Goal: Task Accomplishment & Management: Complete application form

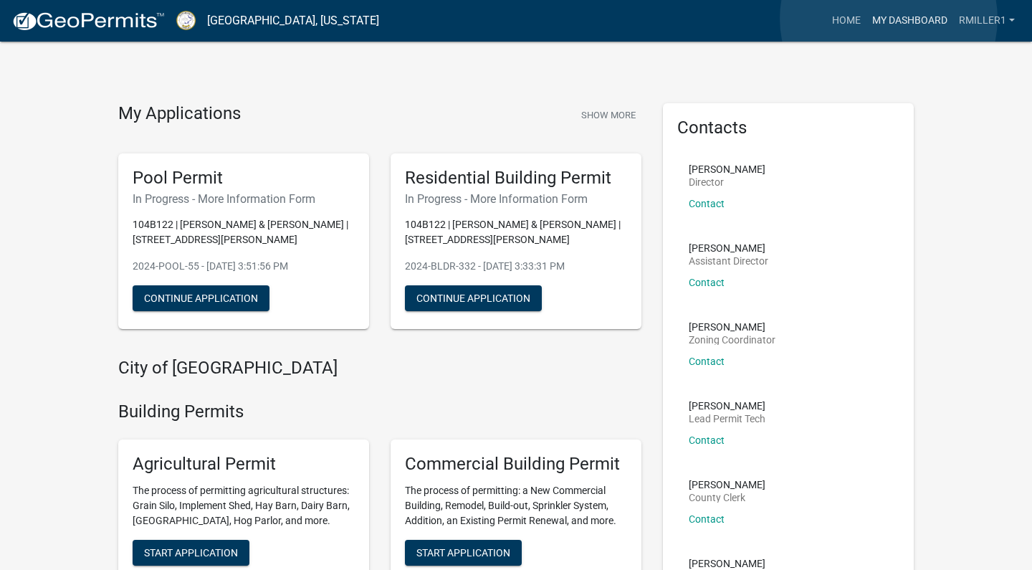
click at [889, 19] on link "My Dashboard" at bounding box center [909, 20] width 87 height 27
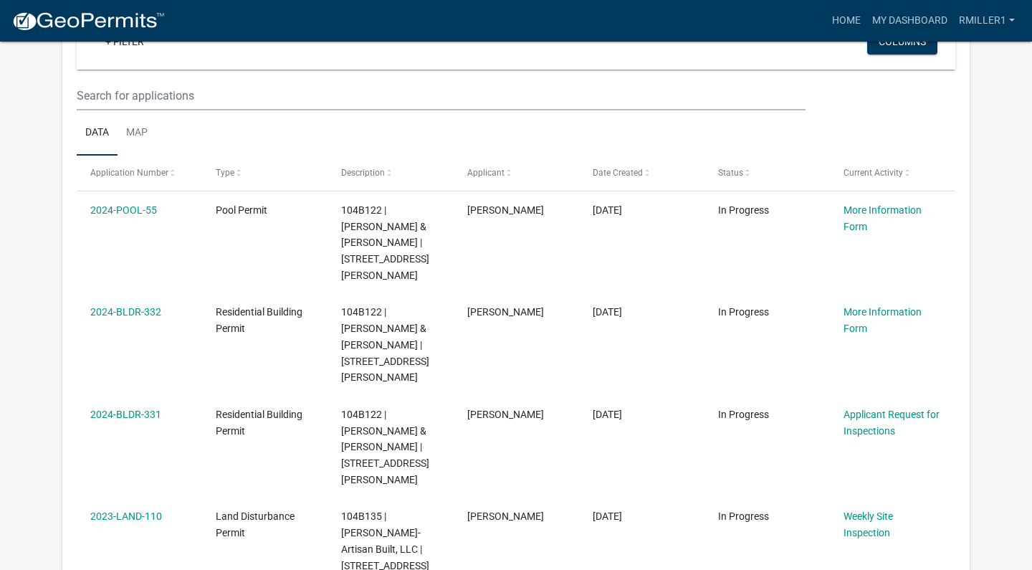
scroll to position [196, 0]
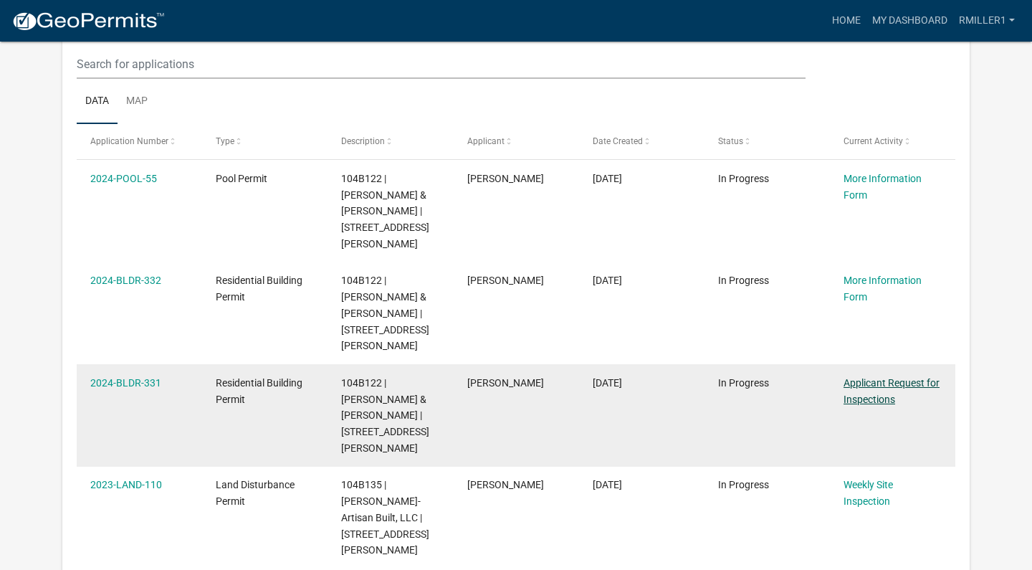
click at [861, 377] on link "Applicant Request for Inspections" at bounding box center [891, 391] width 96 height 28
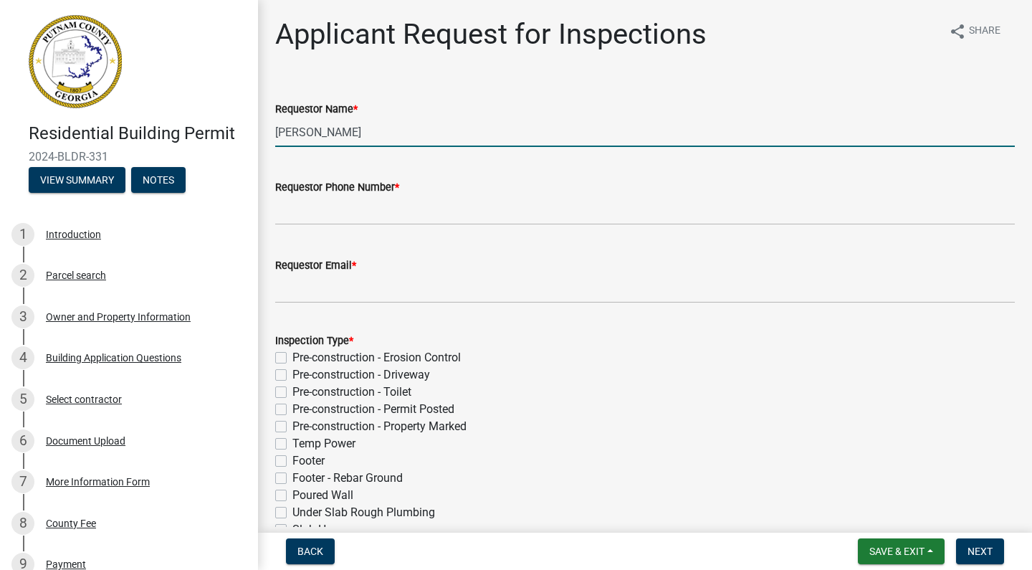
click at [366, 130] on input "[PERSON_NAME]" at bounding box center [645, 132] width 740 height 29
type input "[PERSON_NAME]"
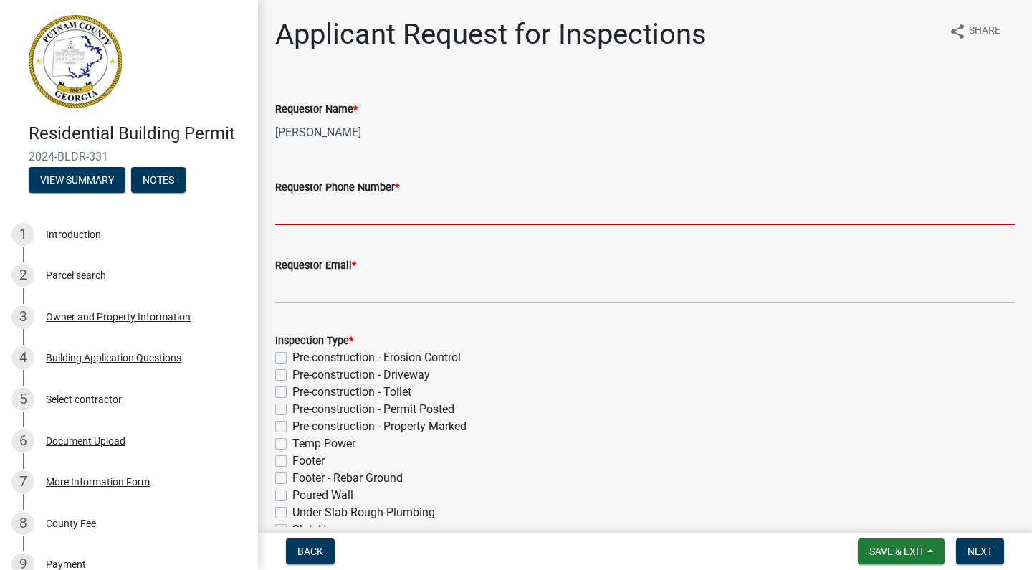
click at [365, 206] on input "Requestor Phone Number *" at bounding box center [645, 210] width 740 height 29
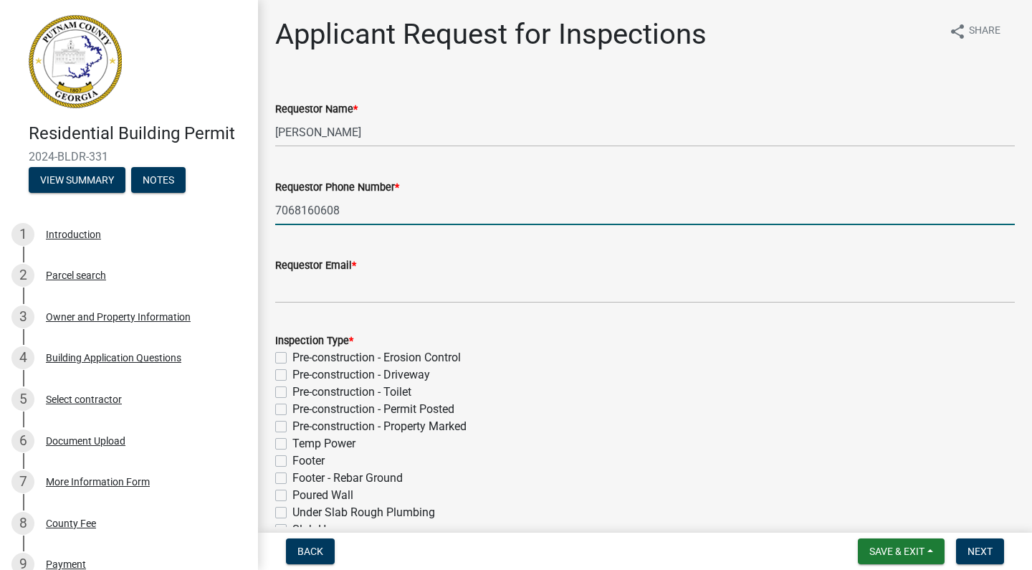
type input "7068160608"
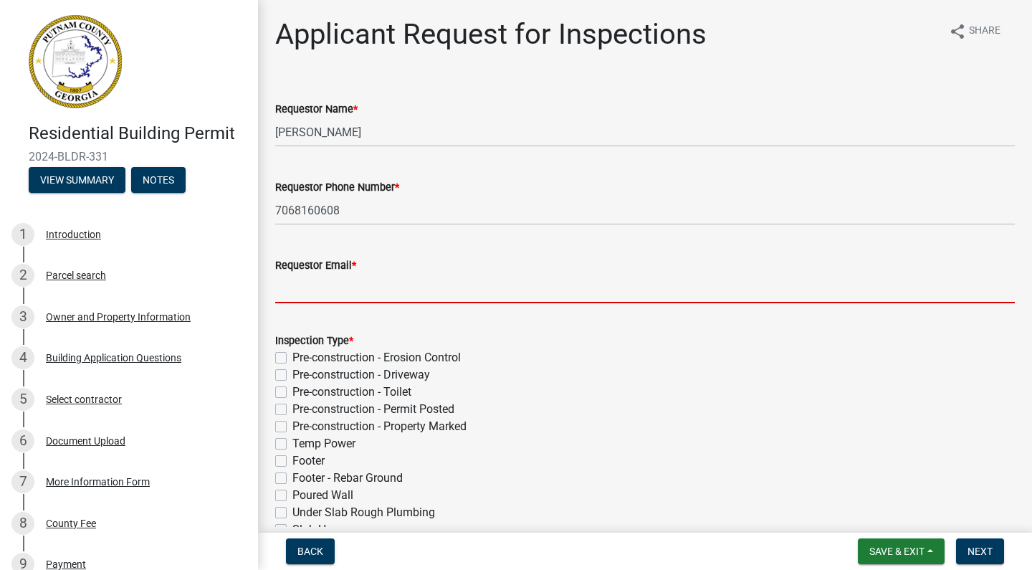
click at [342, 300] on input "Requestor Email *" at bounding box center [645, 288] width 740 height 29
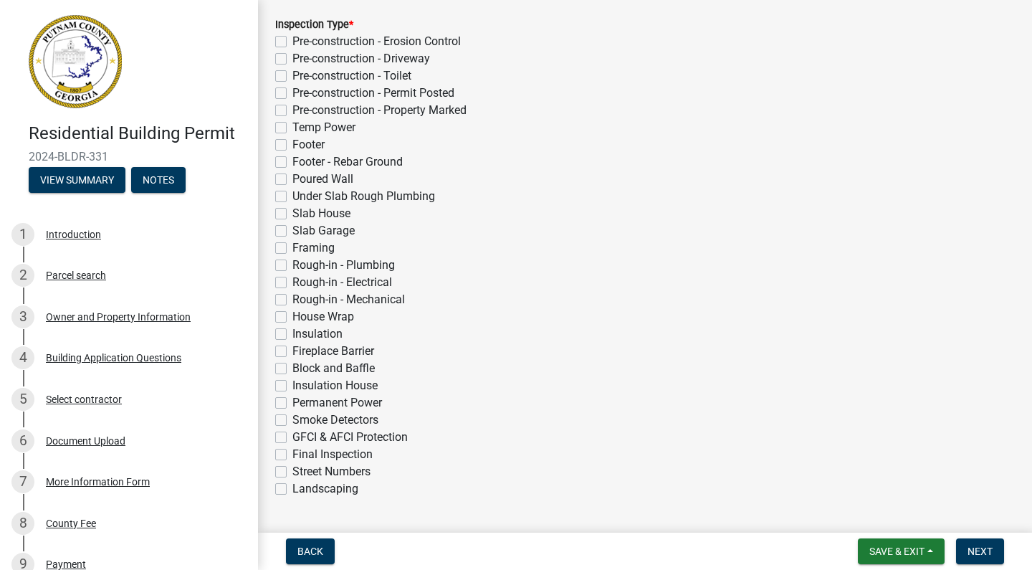
scroll to position [317, 0]
type input "[PERSON_NAME][EMAIL_ADDRESS][DOMAIN_NAME]"
click at [292, 402] on label "Permanent Power" at bounding box center [337, 401] width 90 height 17
click at [292, 402] on input "Permanent Power" at bounding box center [296, 397] width 9 height 9
checkbox input "true"
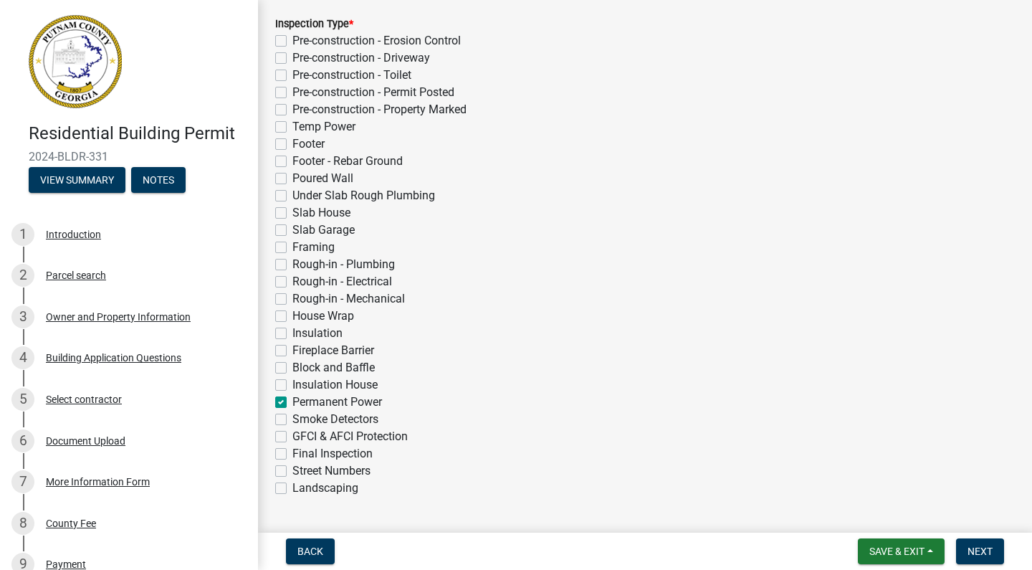
checkbox input "false"
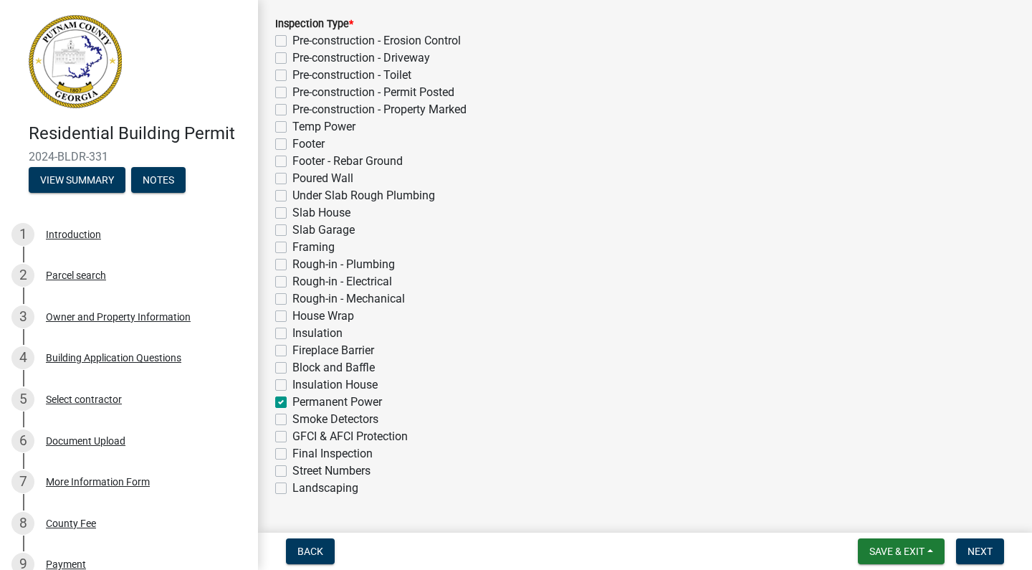
checkbox input "false"
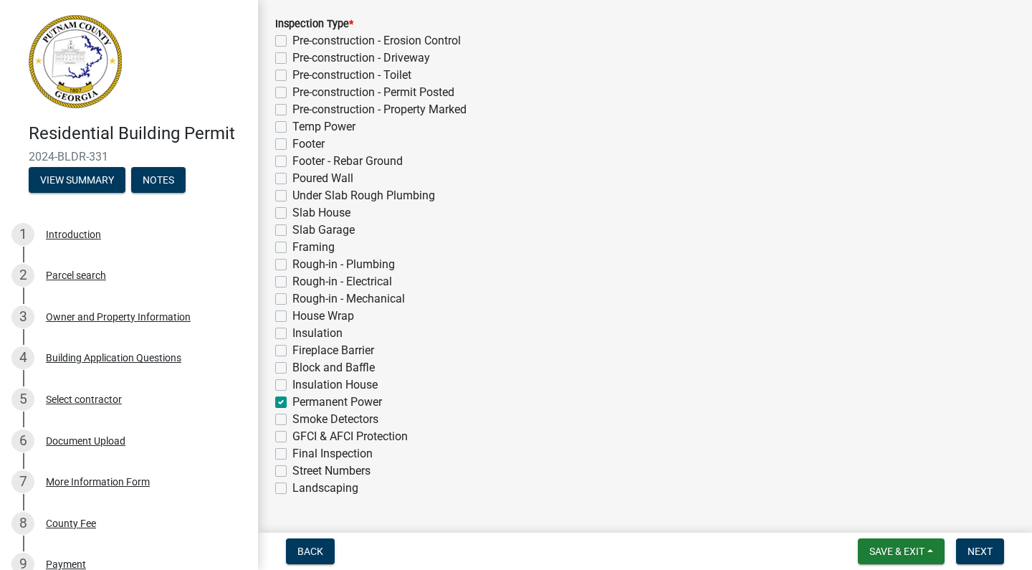
checkbox input "false"
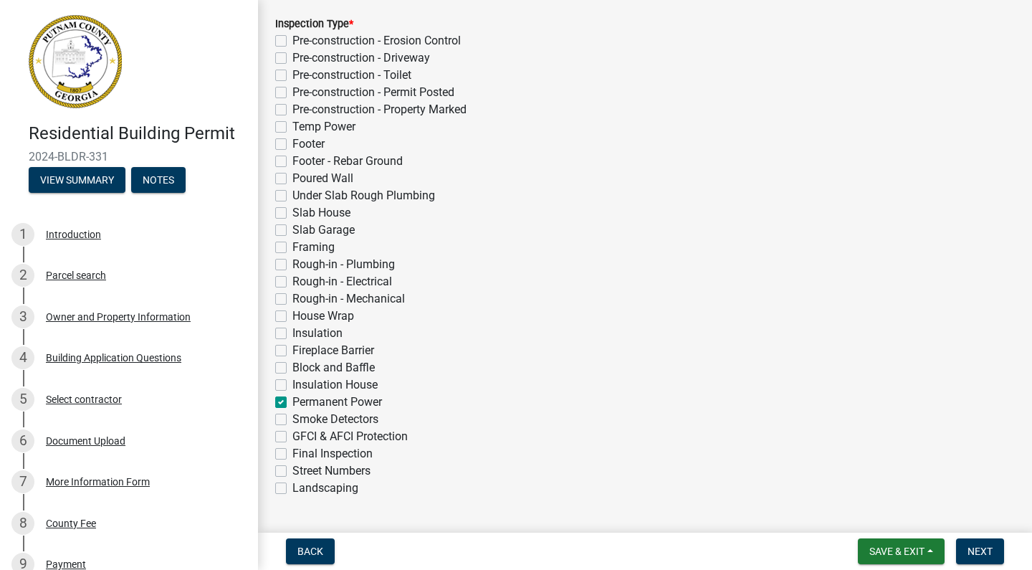
checkbox input "false"
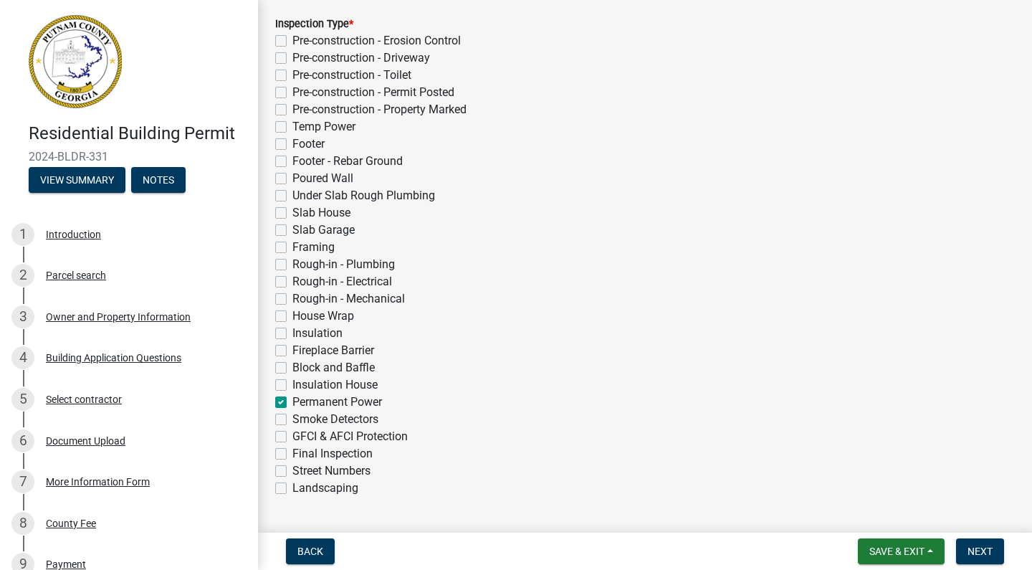
checkbox input "false"
checkbox input "true"
checkbox input "false"
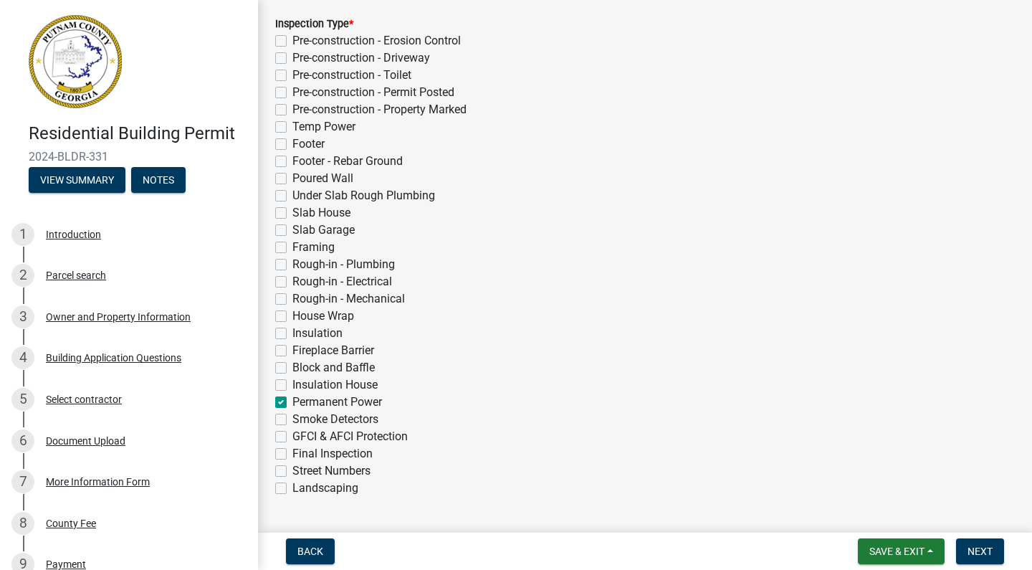
checkbox input "false"
click at [975, 549] on span "Next" at bounding box center [979, 550] width 25 height 11
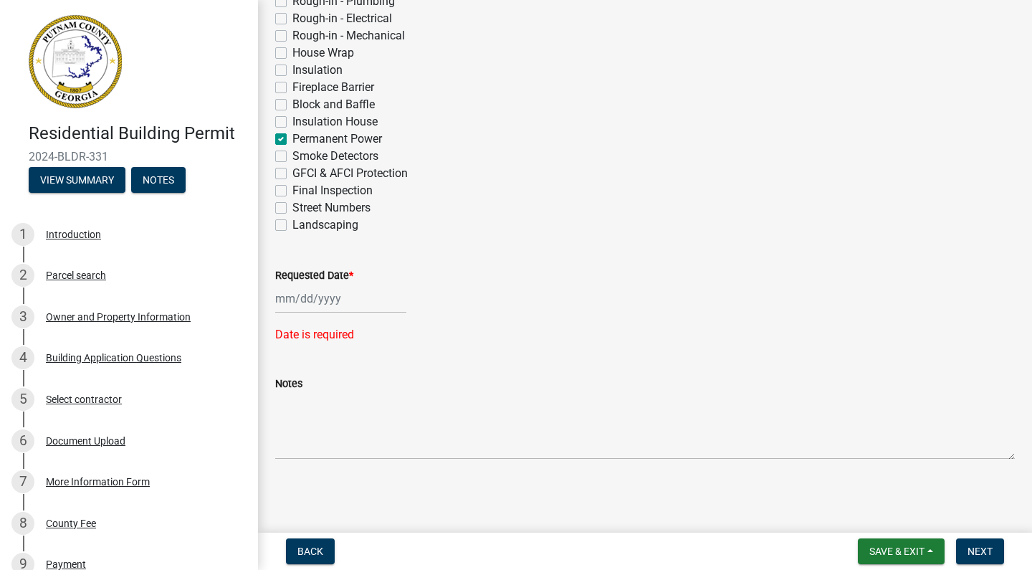
scroll to position [580, 0]
click at [327, 299] on div at bounding box center [340, 298] width 131 height 29
select select "9"
select select "2025"
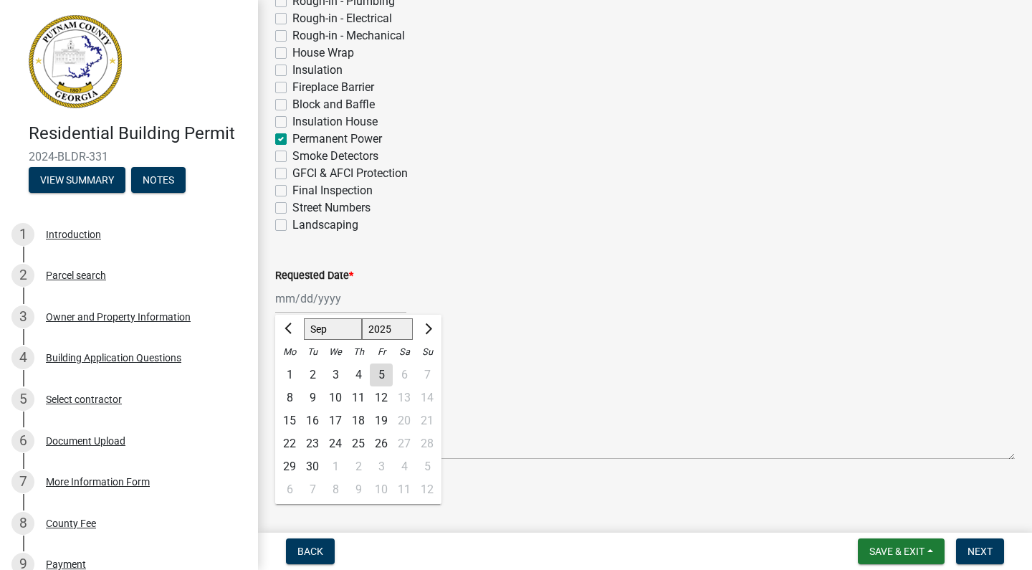
click at [382, 373] on div "5" at bounding box center [381, 374] width 23 height 23
type input "[DATE]"
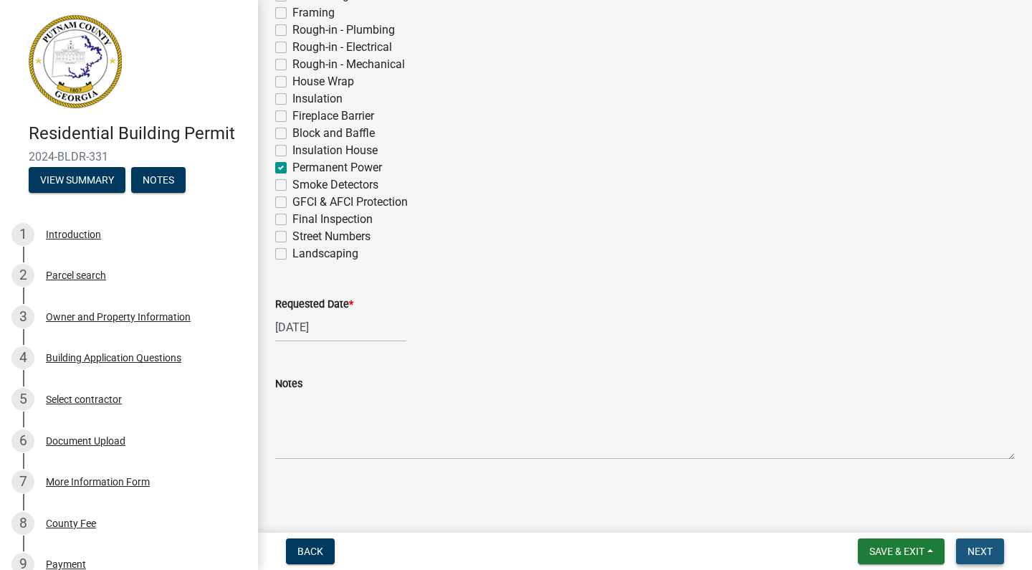
click at [976, 547] on span "Next" at bounding box center [979, 550] width 25 height 11
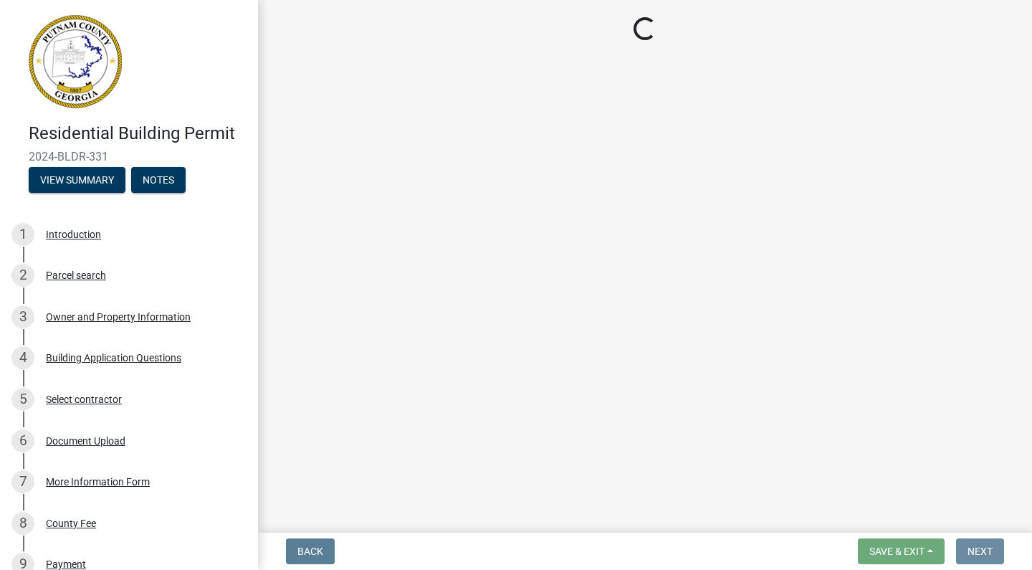
scroll to position [0, 0]
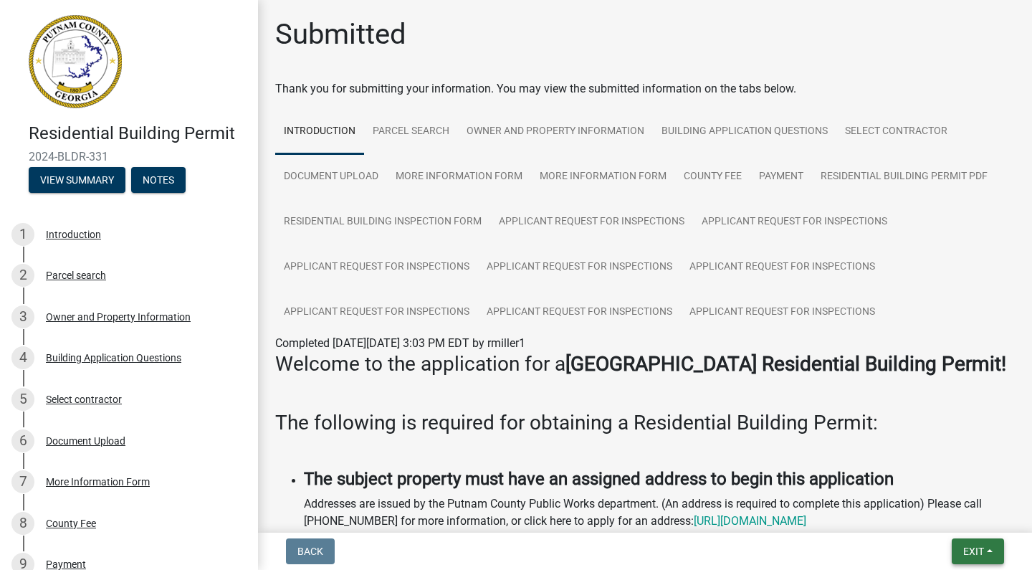
click at [990, 551] on button "Exit" at bounding box center [978, 551] width 52 height 26
click at [934, 505] on button "Save & Exit" at bounding box center [947, 514] width 115 height 34
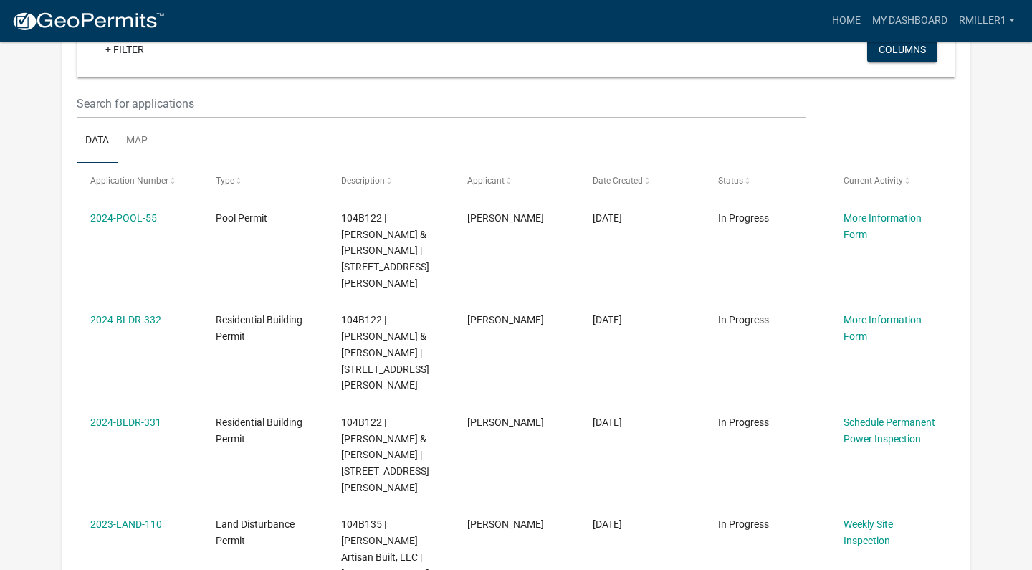
scroll to position [182, 0]
